Goal: Task Accomplishment & Management: Use online tool/utility

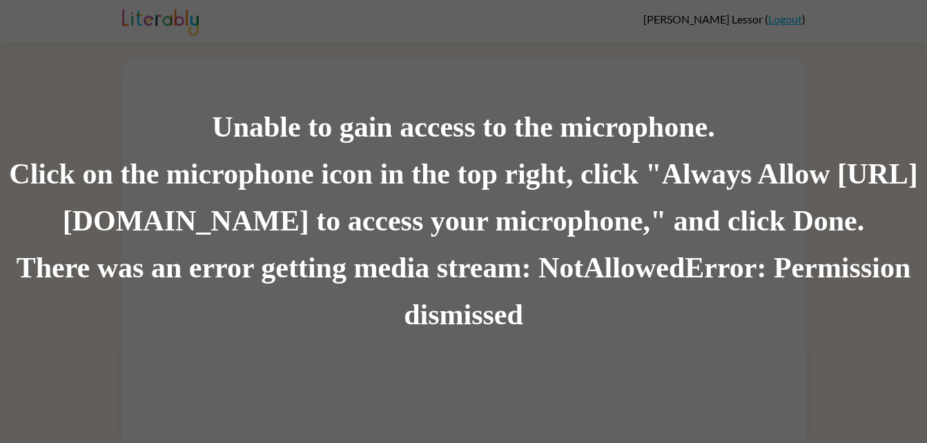
click at [313, 67] on div "Unable to gain access to the microphone. Click on the microphone icon in the to…" at bounding box center [463, 221] width 927 height 443
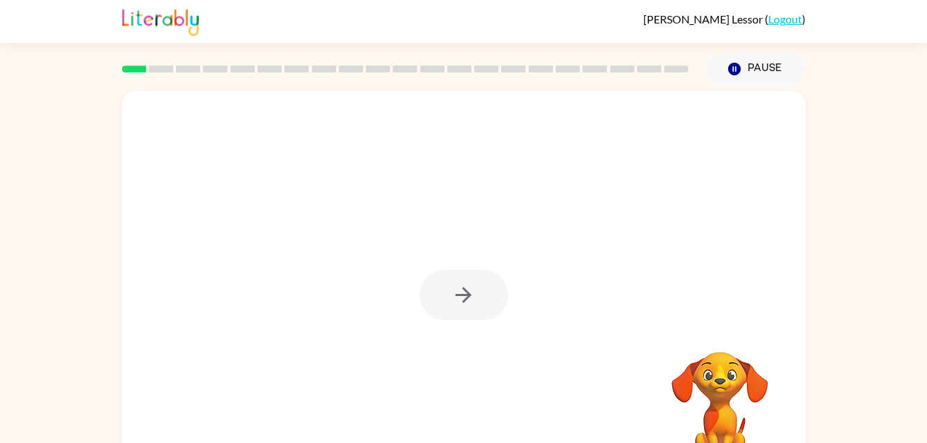
click at [713, 406] on video "Your browser must support playing .mp4 files to use Literably. Please try using…" at bounding box center [720, 399] width 138 height 138
click at [139, 69] on rect at bounding box center [134, 69] width 24 height 7
click at [475, 310] on button "button" at bounding box center [463, 295] width 88 height 50
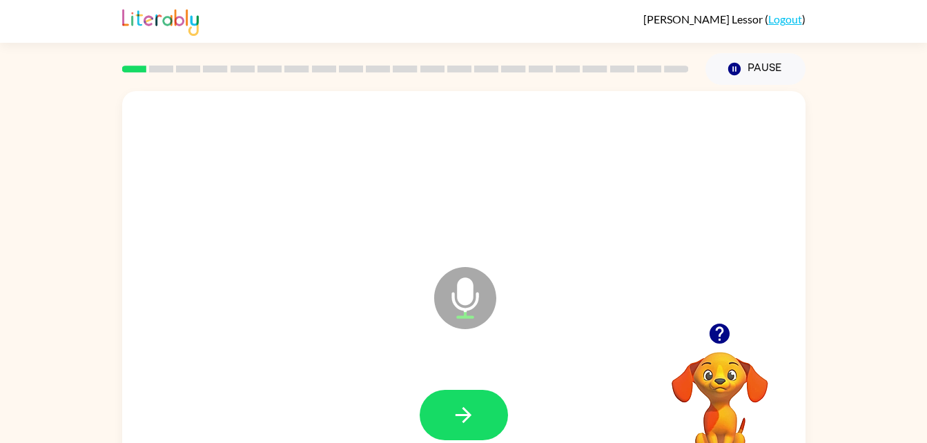
click at [465, 305] on icon "Microphone The Microphone is here when it is your turn to talk" at bounding box center [534, 315] width 207 height 103
click at [482, 404] on button "button" at bounding box center [463, 415] width 88 height 50
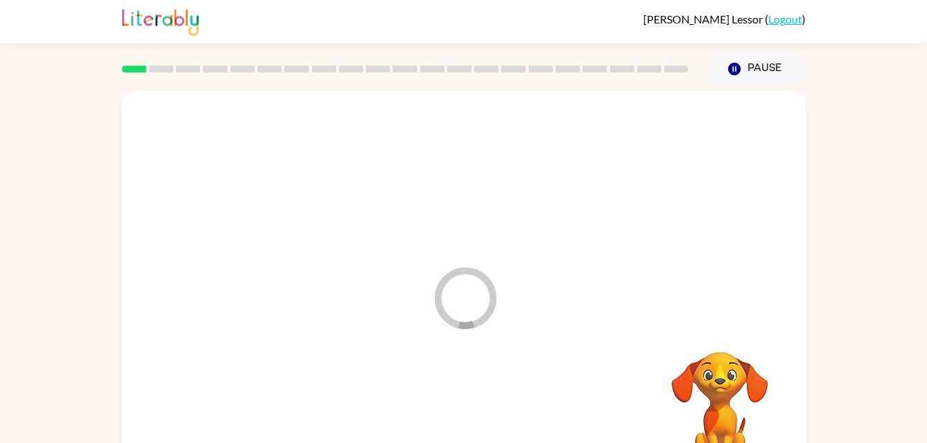
click at [482, 404] on div at bounding box center [463, 415] width 655 height 113
click at [738, 367] on video "Your browser must support playing .mp4 files to use Literably. Please try using…" at bounding box center [720, 399] width 138 height 138
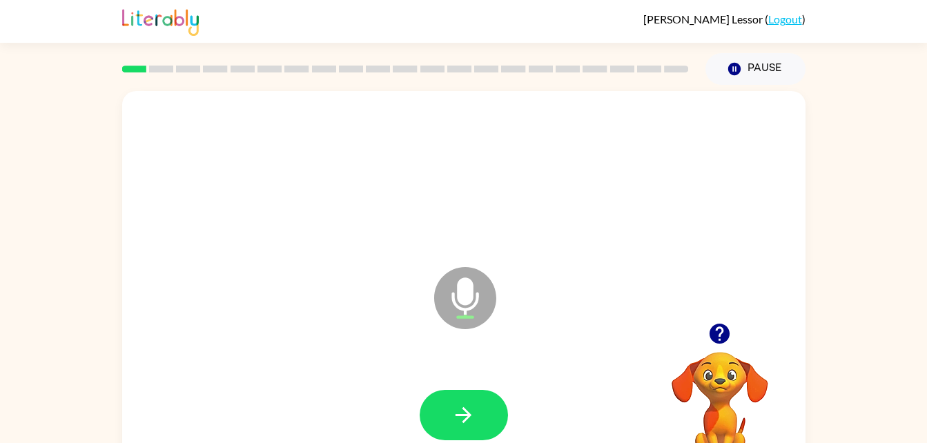
click at [466, 290] on icon "Microphone The Microphone is here when it is your turn to talk" at bounding box center [534, 315] width 207 height 103
click at [472, 393] on button "button" at bounding box center [463, 415] width 88 height 50
click at [470, 407] on icon "button" at bounding box center [463, 415] width 24 height 24
click at [184, 242] on div "Microphone The Microphone is here when it is your turn to talk" at bounding box center [430, 264] width 589 height 50
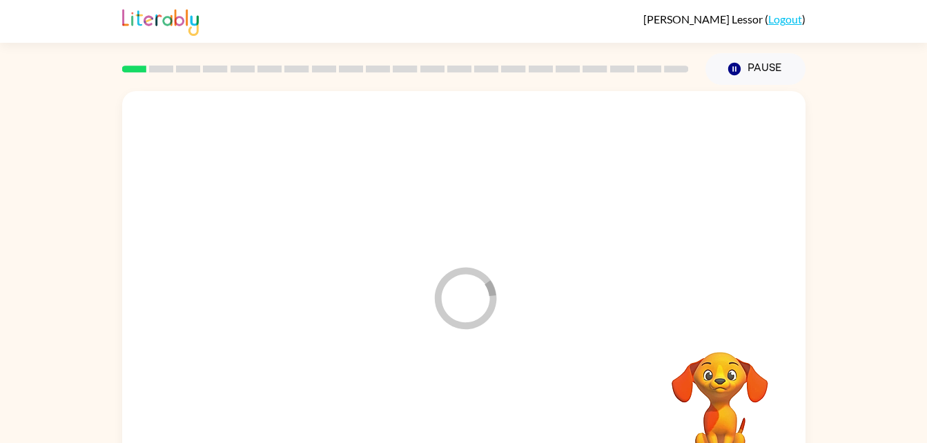
click at [215, 226] on div at bounding box center [463, 175] width 655 height 113
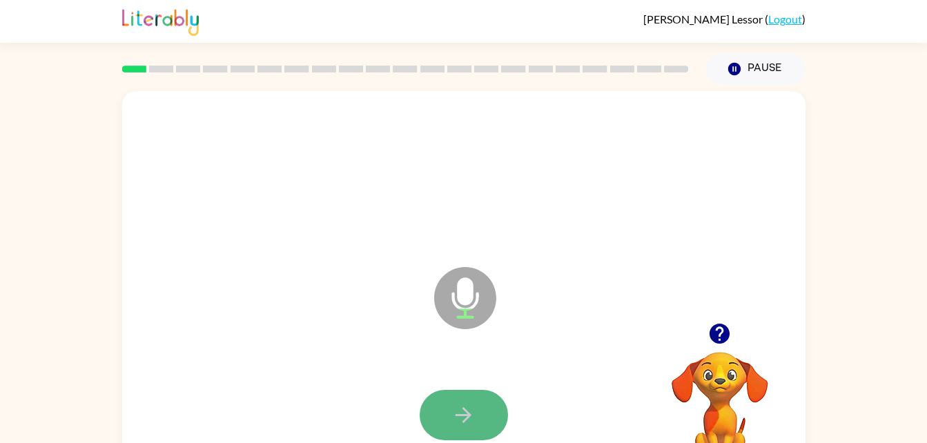
click at [488, 410] on button "button" at bounding box center [463, 415] width 88 height 50
click at [455, 408] on icon "button" at bounding box center [463, 415] width 24 height 24
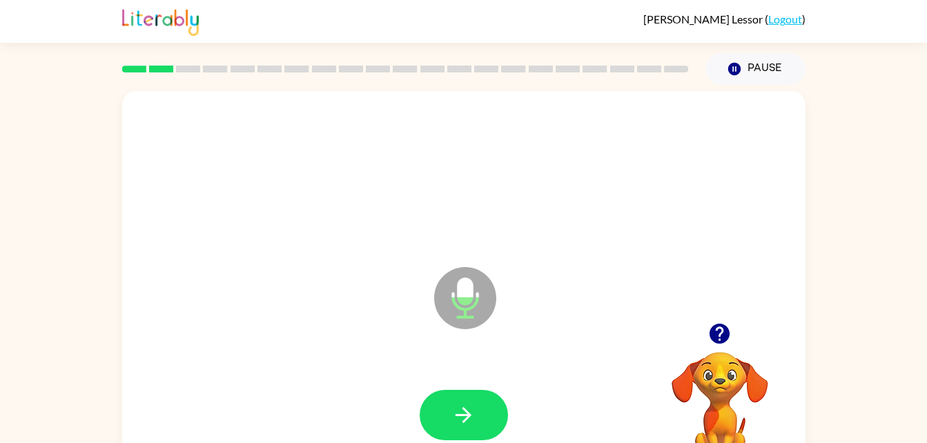
click at [468, 304] on icon "Microphone The Microphone is here when it is your turn to talk" at bounding box center [534, 315] width 207 height 103
click at [470, 306] on icon at bounding box center [465, 298] width 62 height 62
click at [479, 415] on button "button" at bounding box center [463, 415] width 88 height 50
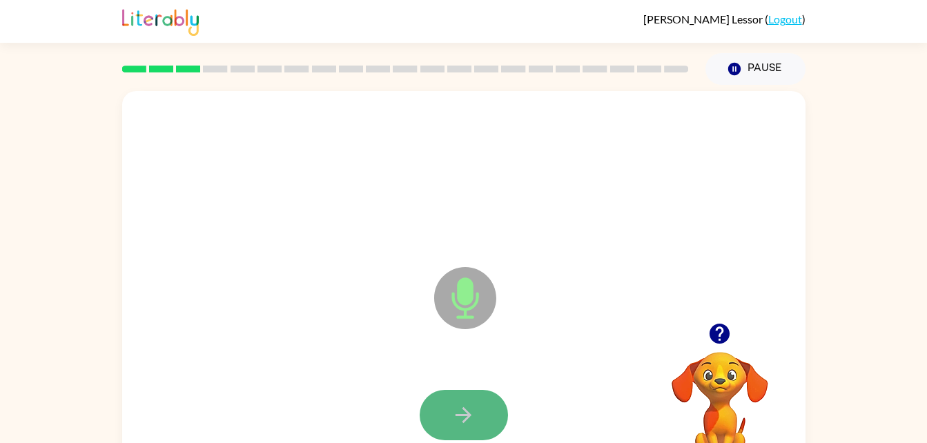
click at [489, 398] on button "button" at bounding box center [463, 415] width 88 height 50
click at [497, 418] on button "button" at bounding box center [463, 415] width 88 height 50
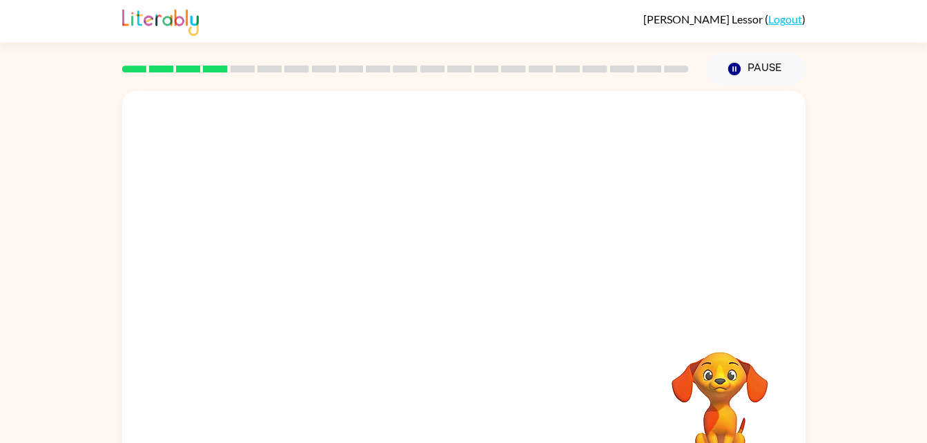
click at [497, 418] on div at bounding box center [463, 415] width 655 height 113
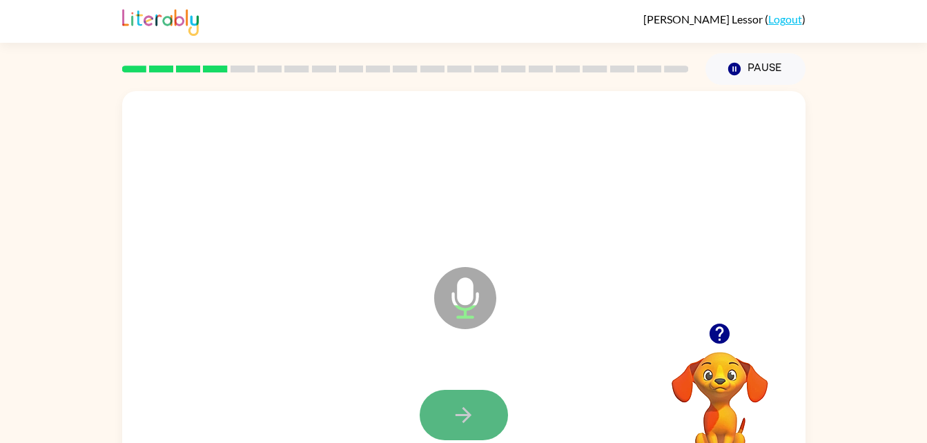
click at [457, 417] on icon "button" at bounding box center [463, 415] width 24 height 24
click at [457, 419] on icon "button" at bounding box center [463, 415] width 24 height 24
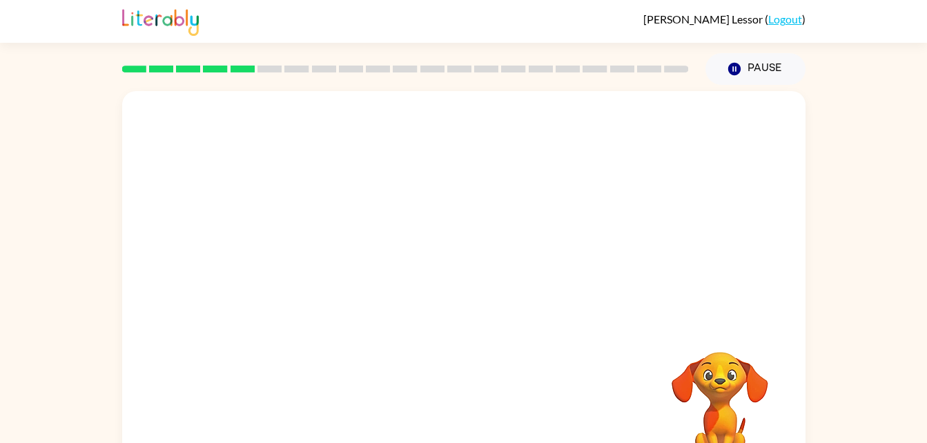
drag, startPoint x: 717, startPoint y: 382, endPoint x: 695, endPoint y: 358, distance: 32.3
click at [695, 358] on video "Your browser must support playing .mp4 files to use Literably. Please try using…" at bounding box center [720, 399] width 138 height 138
click at [715, 341] on video "Your browser must support playing .mp4 files to use Literably. Please try using…" at bounding box center [720, 399] width 138 height 138
click at [907, 255] on div "Your browser must support playing .mp4 files to use Literably. Please try using…" at bounding box center [463, 285] width 927 height 400
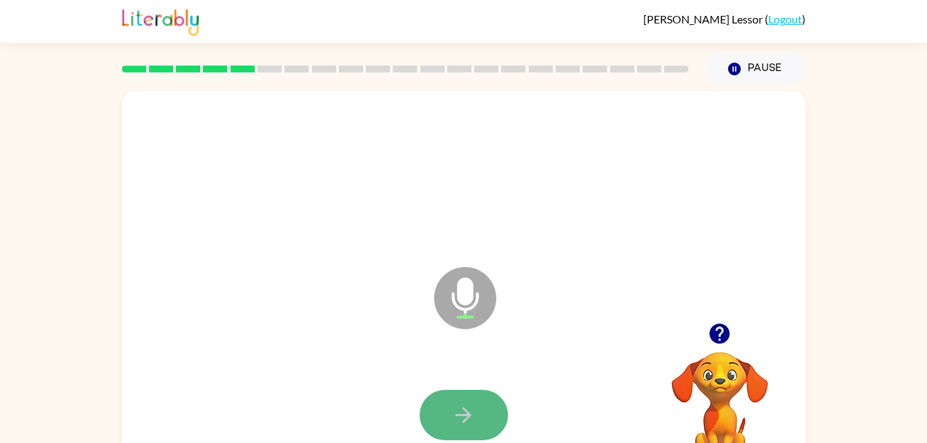
click at [442, 417] on button "button" at bounding box center [463, 415] width 88 height 50
click at [457, 415] on icon "button" at bounding box center [463, 415] width 16 height 16
drag, startPoint x: 462, startPoint y: 419, endPoint x: 453, endPoint y: 428, distance: 11.7
click at [453, 428] on button "button" at bounding box center [463, 415] width 88 height 50
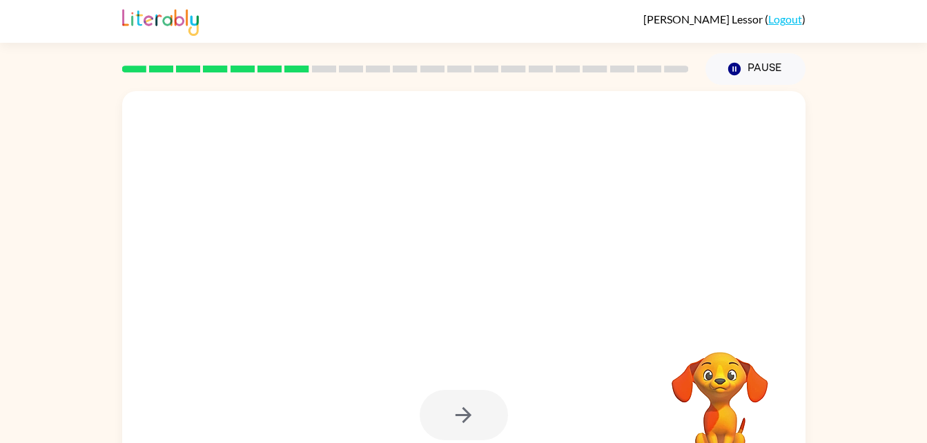
click at [453, 428] on div at bounding box center [463, 415] width 88 height 50
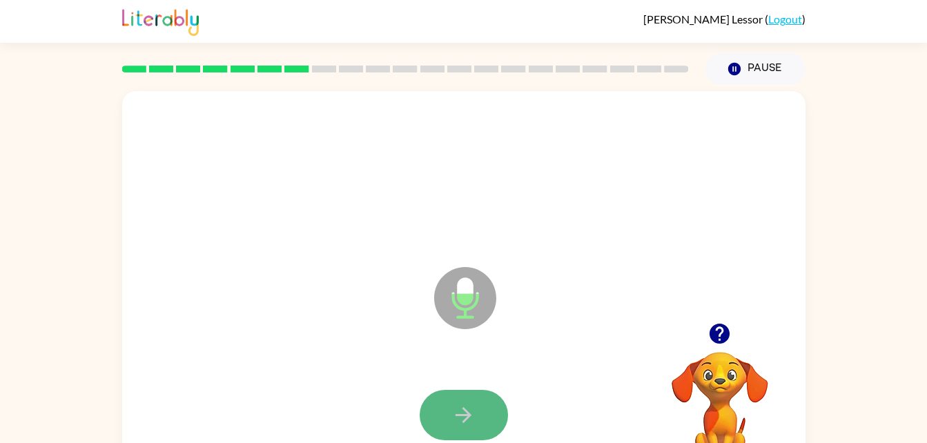
click at [461, 428] on button "button" at bounding box center [463, 415] width 88 height 50
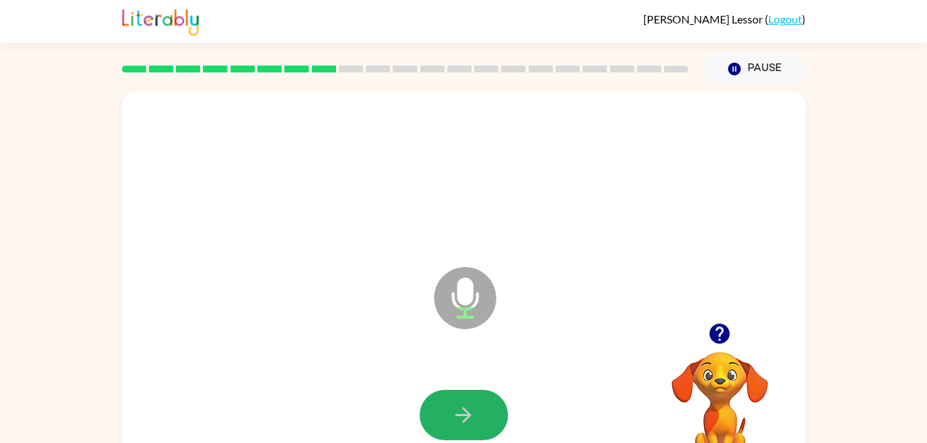
click at [461, 428] on button "button" at bounding box center [463, 415] width 88 height 50
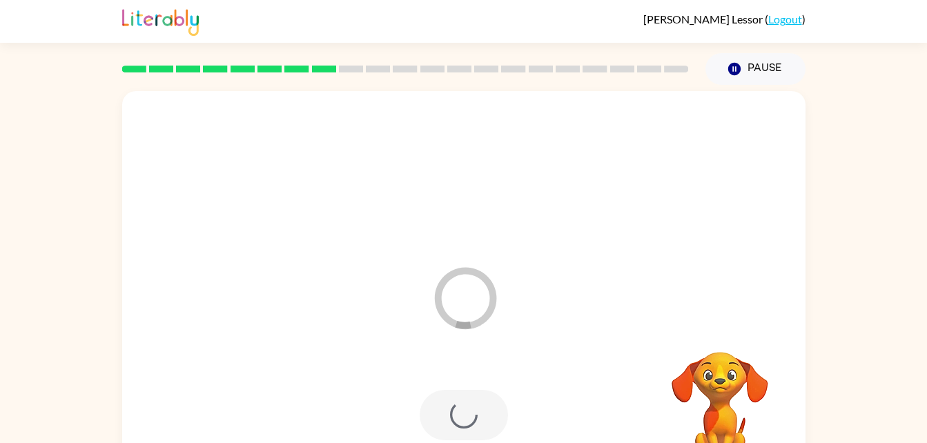
click at [461, 428] on div at bounding box center [463, 415] width 88 height 50
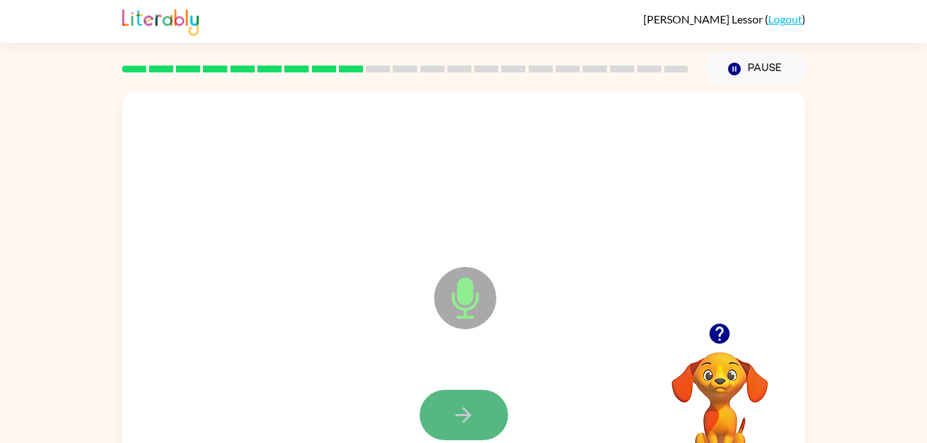
click at [475, 416] on icon "button" at bounding box center [463, 415] width 24 height 24
drag, startPoint x: 475, startPoint y: 416, endPoint x: 356, endPoint y: 339, distance: 141.2
click at [356, 339] on div "Microphone The Microphone is here when it is your turn to talk" at bounding box center [463, 288] width 683 height 394
click at [456, 414] on icon "button" at bounding box center [463, 415] width 16 height 16
click at [466, 419] on icon "button" at bounding box center [463, 415] width 16 height 16
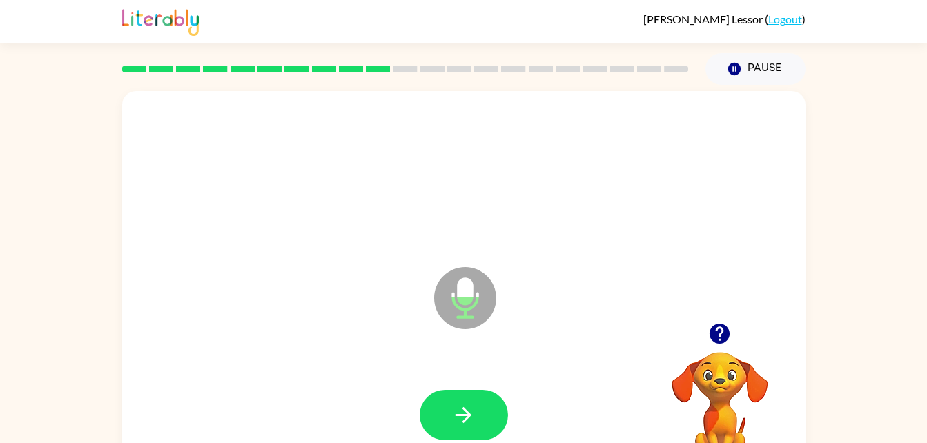
click at [466, 419] on icon "button" at bounding box center [463, 415] width 16 height 16
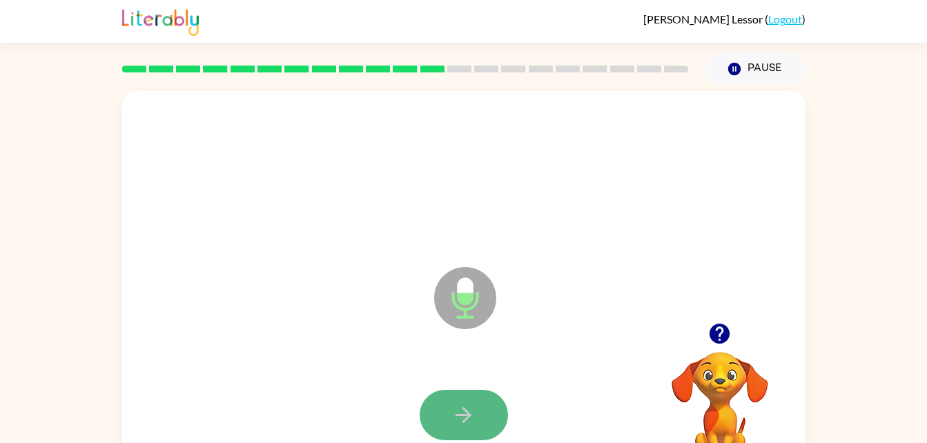
click at [468, 433] on button "button" at bounding box center [463, 415] width 88 height 50
click at [467, 428] on button "button" at bounding box center [463, 415] width 88 height 50
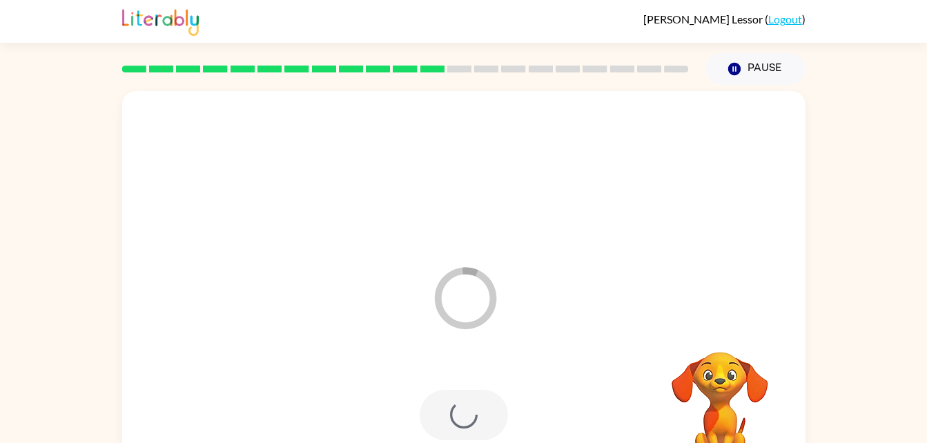
click at [706, 388] on video "Your browser must support playing .mp4 files to use Literably. Please try using…" at bounding box center [720, 399] width 138 height 138
drag, startPoint x: 710, startPoint y: 395, endPoint x: 689, endPoint y: 373, distance: 30.3
click at [689, 373] on video "Your browser must support playing .mp4 files to use Literably. Please try using…" at bounding box center [720, 399] width 138 height 138
drag, startPoint x: 750, startPoint y: 370, endPoint x: 732, endPoint y: 348, distance: 28.4
click at [732, 348] on video "Your browser must support playing .mp4 files to use Literably. Please try using…" at bounding box center [720, 399] width 138 height 138
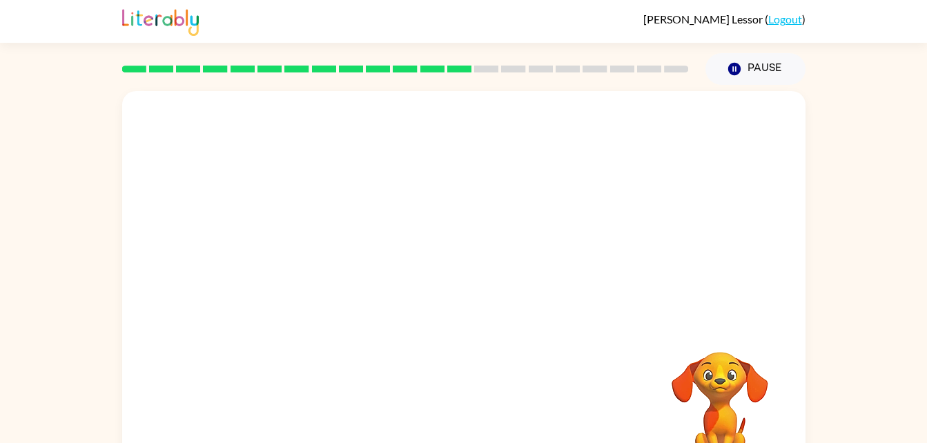
click at [732, 348] on video "Your browser must support playing .mp4 files to use Literably. Please try using…" at bounding box center [720, 399] width 138 height 138
click at [726, 353] on video "Your browser must support playing .mp4 files to use Literably. Please try using…" at bounding box center [720, 399] width 138 height 138
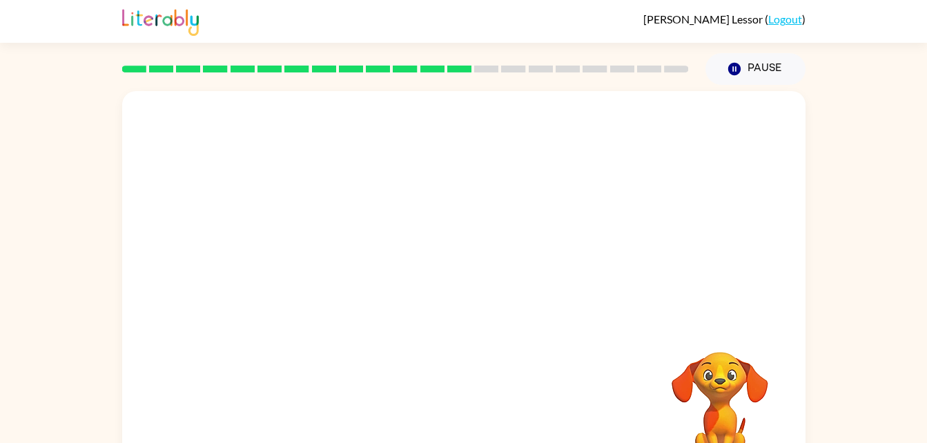
click at [732, 281] on div at bounding box center [463, 207] width 683 height 232
click at [428, 348] on div "Your browser must support playing .mp4 files to use Literably. Please try using…" at bounding box center [463, 288] width 683 height 394
click at [447, 358] on div "Your browser must support playing .mp4 files to use Literably. Please try using…" at bounding box center [463, 288] width 683 height 394
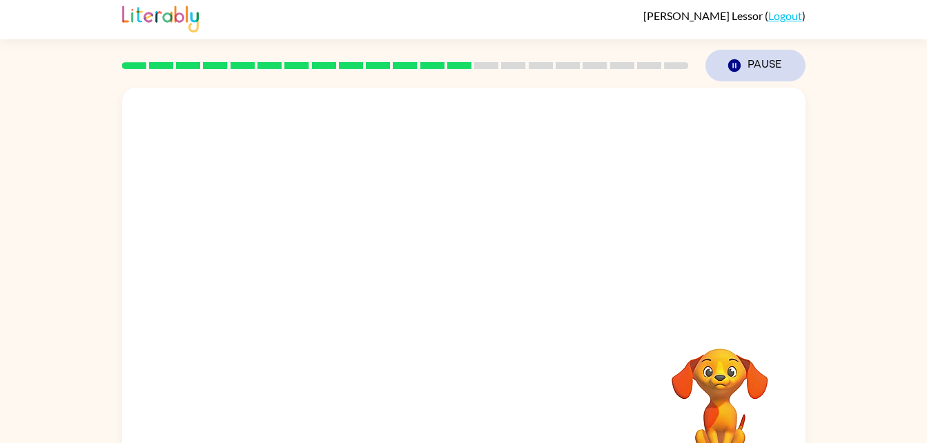
click at [765, 72] on button "Pause Pause" at bounding box center [755, 66] width 100 height 32
click at [753, 69] on button "Pause Pause" at bounding box center [755, 66] width 100 height 32
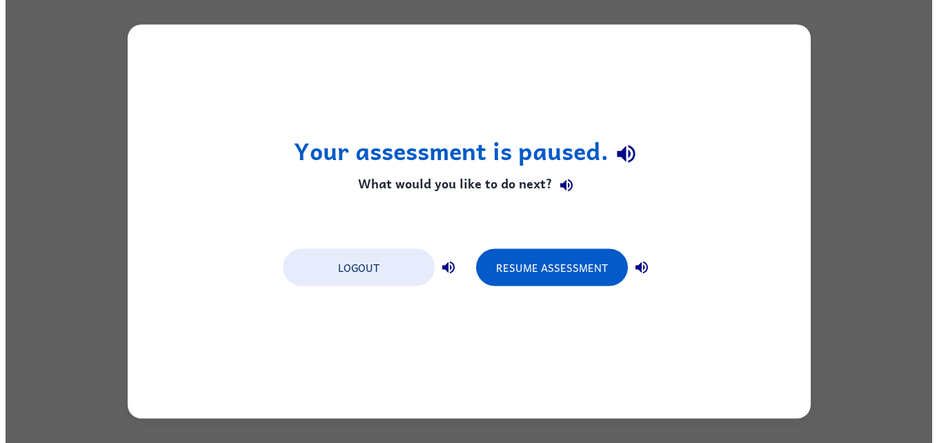
scroll to position [0, 0]
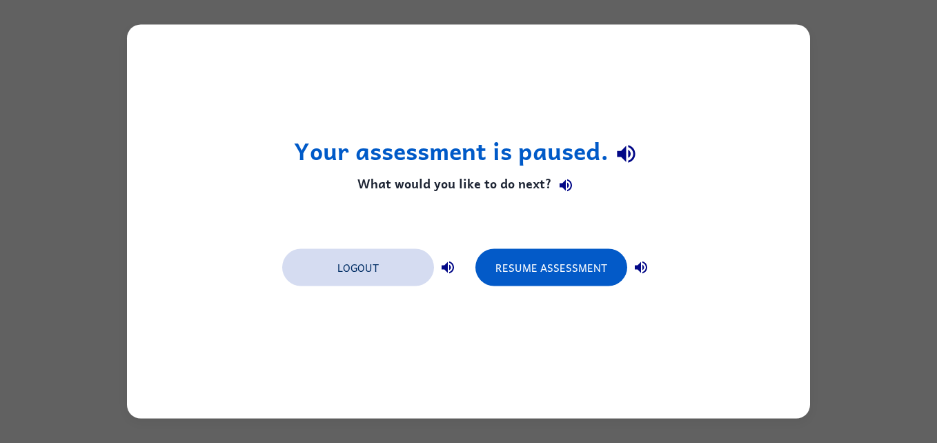
click at [397, 284] on button "Logout" at bounding box center [358, 267] width 152 height 37
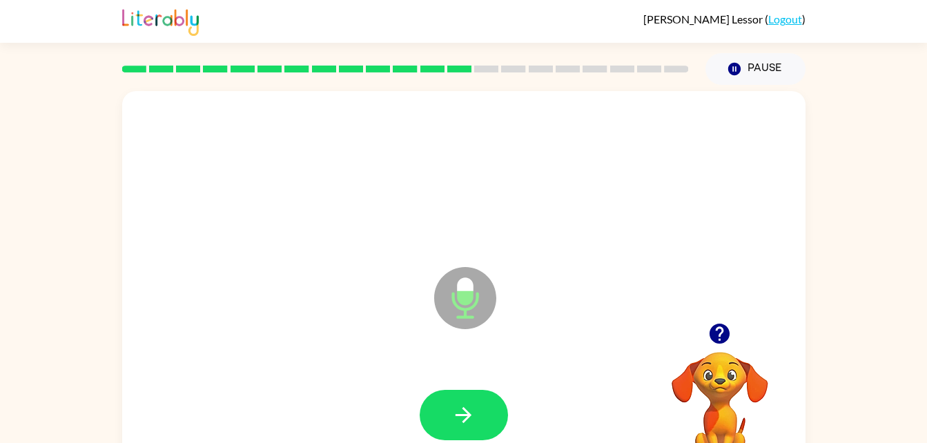
click at [425, 217] on div at bounding box center [463, 175] width 655 height 113
click at [485, 415] on button "button" at bounding box center [463, 415] width 88 height 50
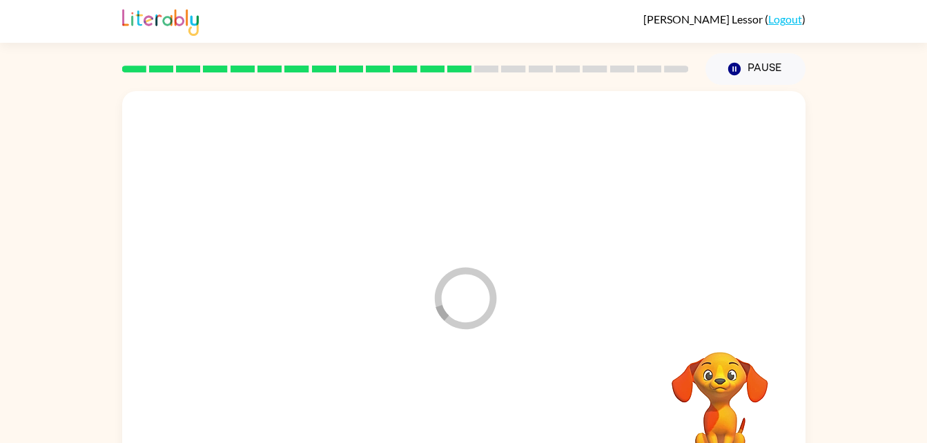
scroll to position [42, 0]
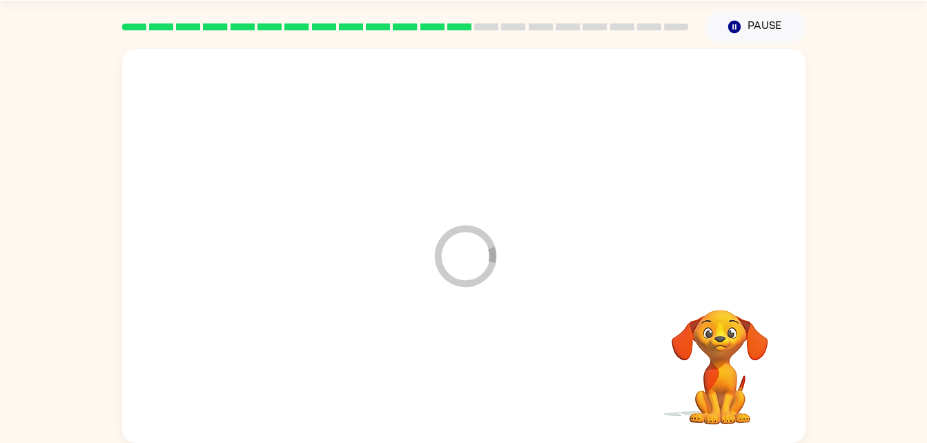
drag, startPoint x: 485, startPoint y: 415, endPoint x: 506, endPoint y: 389, distance: 32.9
click at [506, 389] on div at bounding box center [463, 373] width 655 height 113
click at [492, 381] on div at bounding box center [463, 373] width 88 height 50
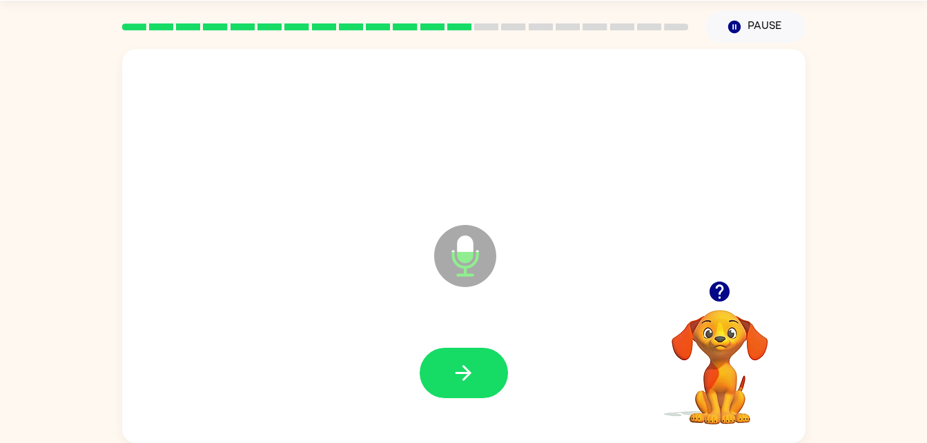
click at [492, 381] on button "button" at bounding box center [463, 373] width 88 height 50
drag, startPoint x: 492, startPoint y: 381, endPoint x: 494, endPoint y: 388, distance: 7.9
click at [494, 388] on button "button" at bounding box center [463, 373] width 88 height 50
click at [488, 395] on button "button" at bounding box center [463, 373] width 88 height 50
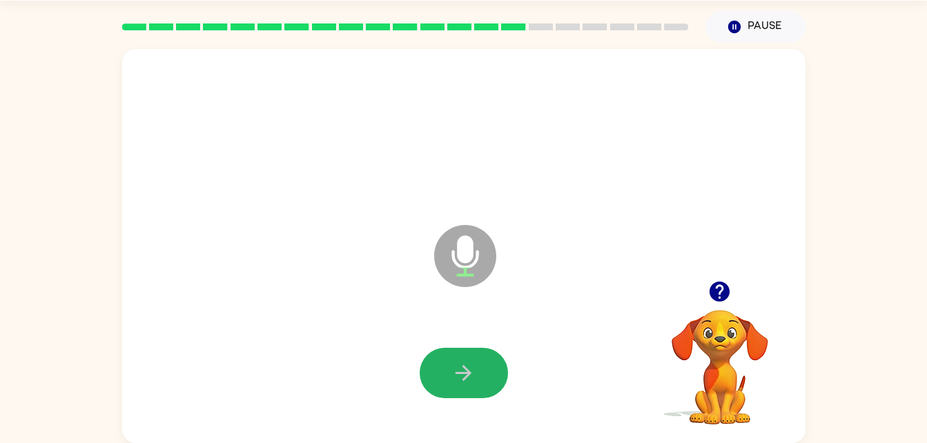
drag, startPoint x: 497, startPoint y: 383, endPoint x: 526, endPoint y: 385, distance: 29.7
click at [526, 385] on div at bounding box center [463, 373] width 655 height 113
click at [484, 359] on button "button" at bounding box center [463, 373] width 88 height 50
click at [315, 317] on div at bounding box center [463, 373] width 655 height 113
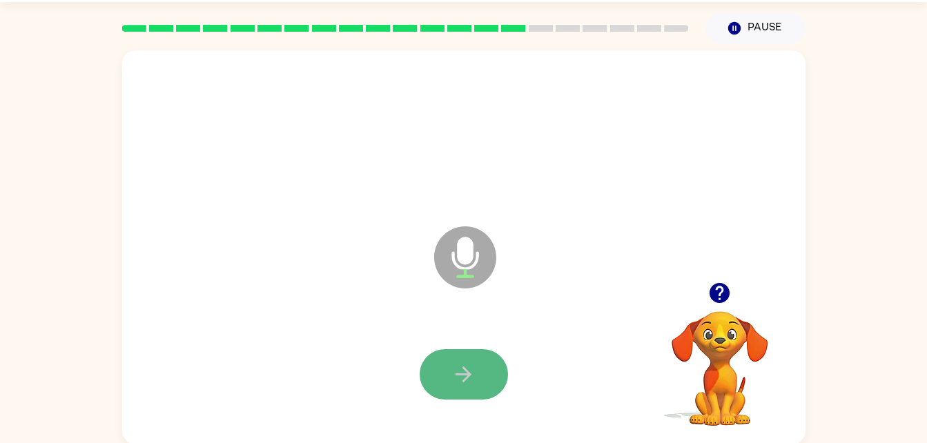
click at [451, 364] on icon "button" at bounding box center [463, 374] width 24 height 24
click at [475, 365] on button "button" at bounding box center [463, 374] width 88 height 50
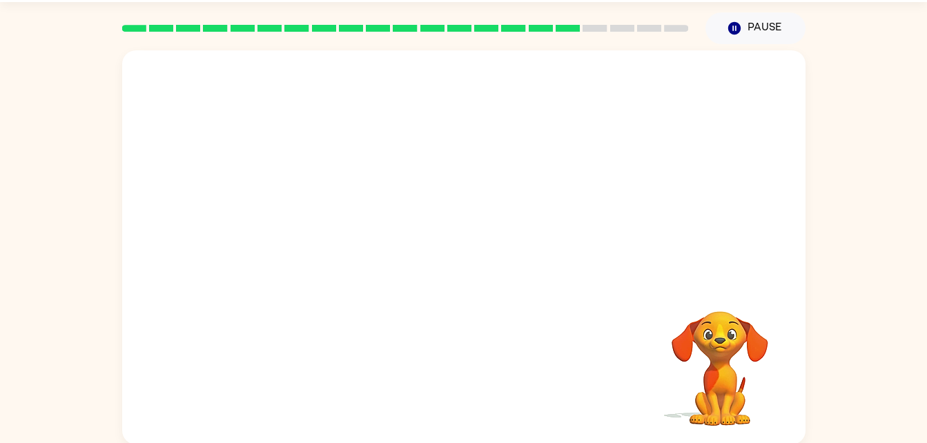
click at [475, 365] on div "Your browser must support playing .mp4 files to use Literably. Please try using…" at bounding box center [463, 247] width 683 height 394
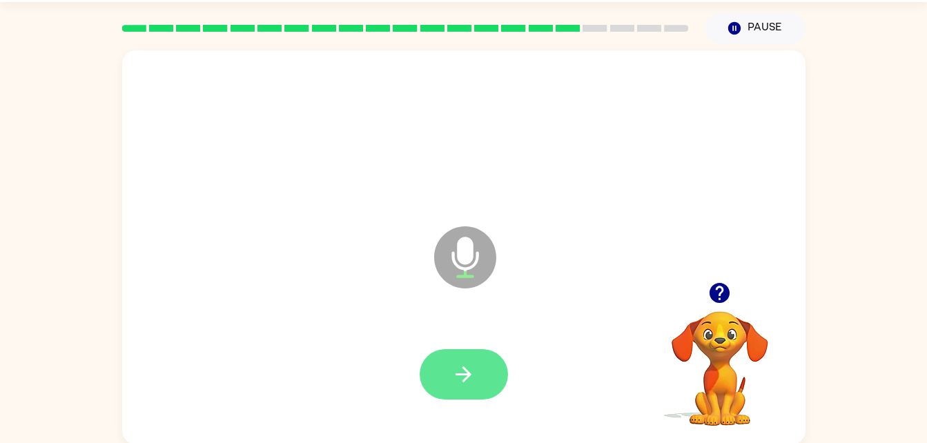
click at [471, 383] on icon "button" at bounding box center [463, 374] width 24 height 24
click at [468, 376] on icon "button" at bounding box center [463, 374] width 16 height 16
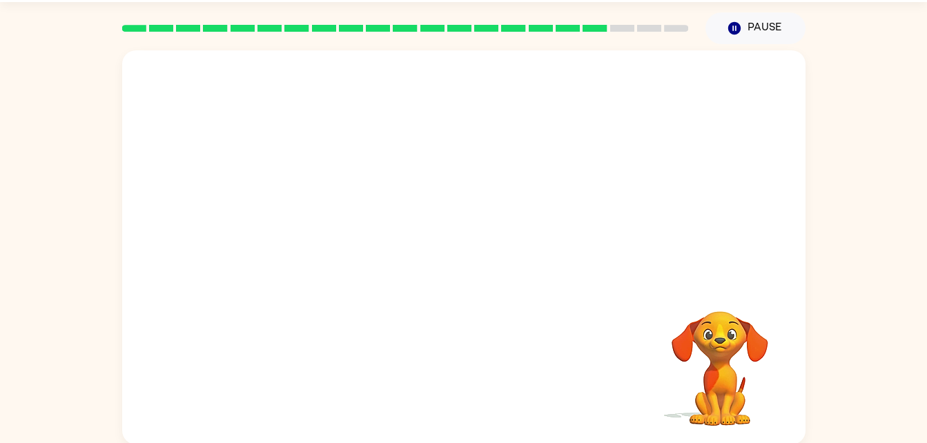
click at [468, 376] on div at bounding box center [463, 374] width 655 height 113
drag, startPoint x: 738, startPoint y: 381, endPoint x: 709, endPoint y: 333, distance: 56.1
click at [709, 333] on video "Your browser must support playing .mp4 files to use Literably. Please try using…" at bounding box center [720, 359] width 138 height 138
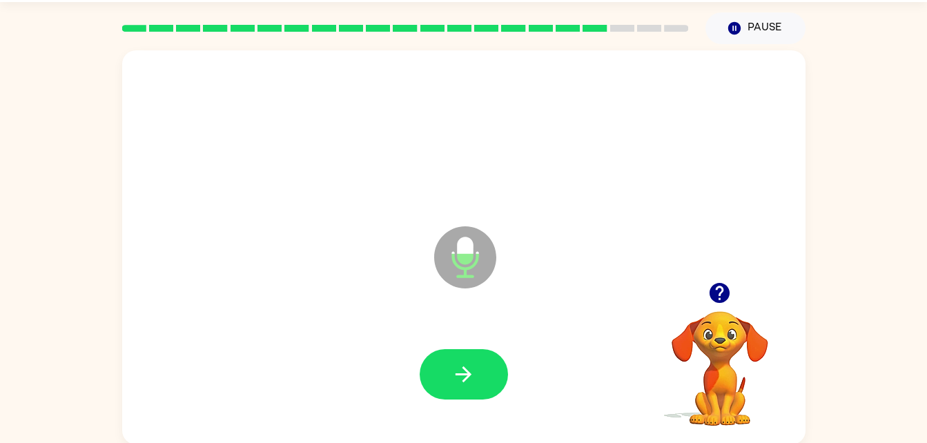
click at [500, 433] on div "Microphone The Microphone is here when it is your turn to talk" at bounding box center [463, 247] width 683 height 394
click at [470, 360] on button "button" at bounding box center [463, 374] width 88 height 50
click at [484, 359] on button "button" at bounding box center [463, 374] width 88 height 50
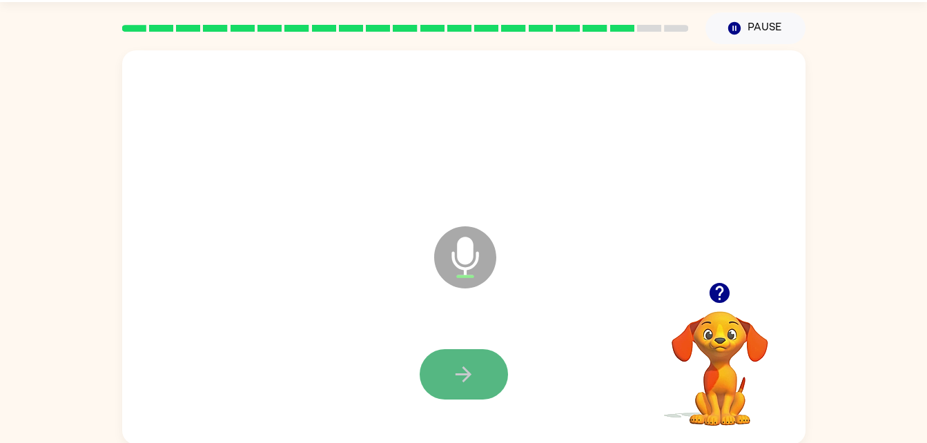
click at [477, 377] on button "button" at bounding box center [463, 374] width 88 height 50
click at [480, 382] on button "button" at bounding box center [463, 374] width 88 height 50
click at [482, 374] on button "button" at bounding box center [463, 374] width 88 height 50
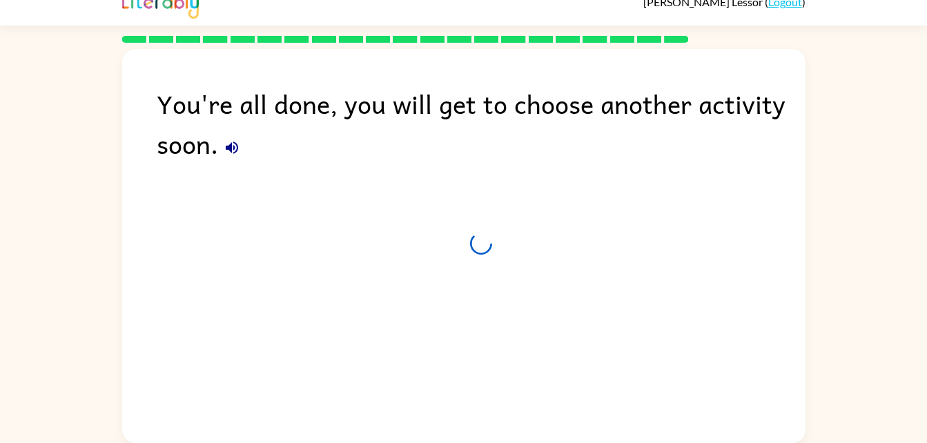
scroll to position [17, 0]
